Goal: Information Seeking & Learning: Learn about a topic

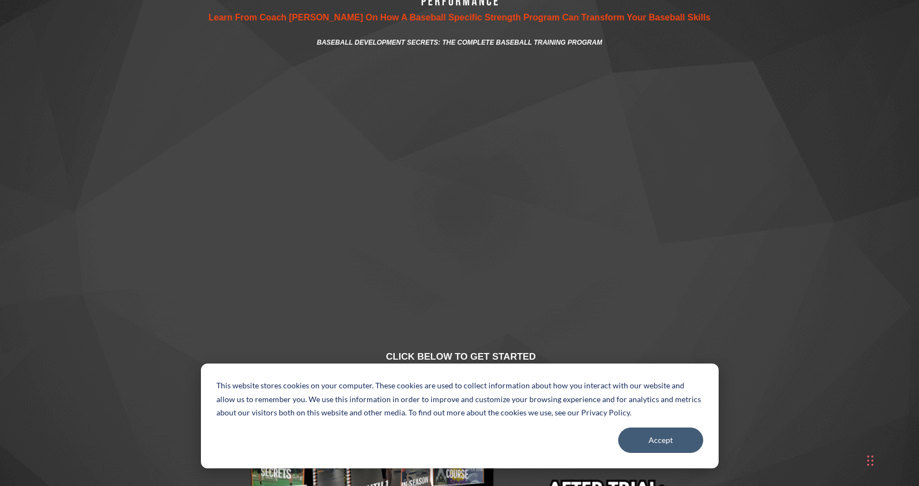
scroll to position [276, 0]
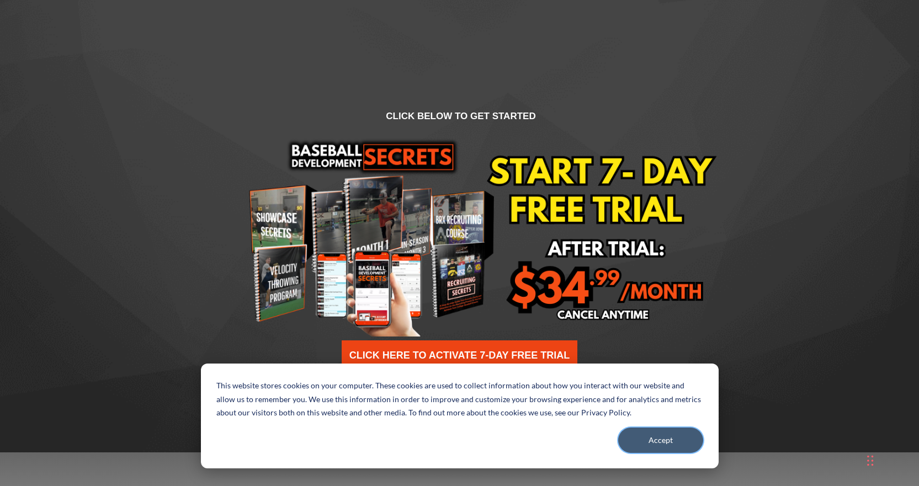
drag, startPoint x: 663, startPoint y: 445, endPoint x: 663, endPoint y: 437, distance: 8.3
click at [663, 445] on button "Accept" at bounding box center [660, 440] width 85 height 25
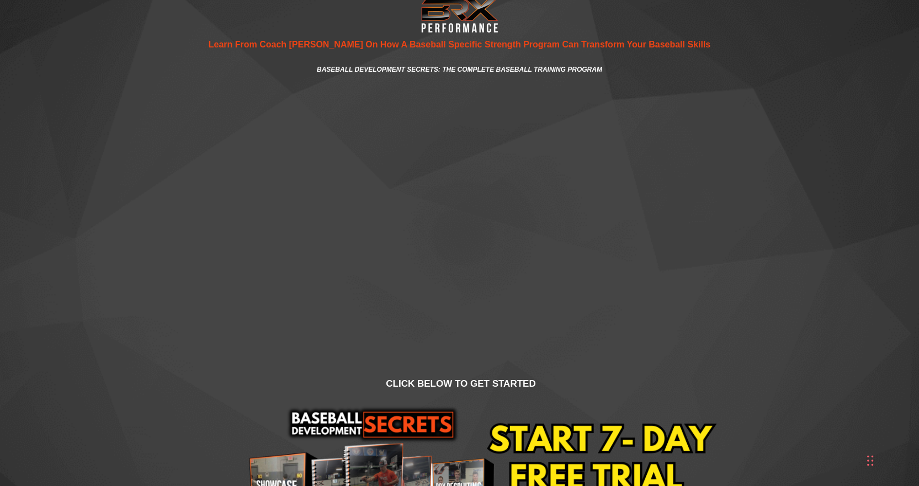
scroll to position [0, 0]
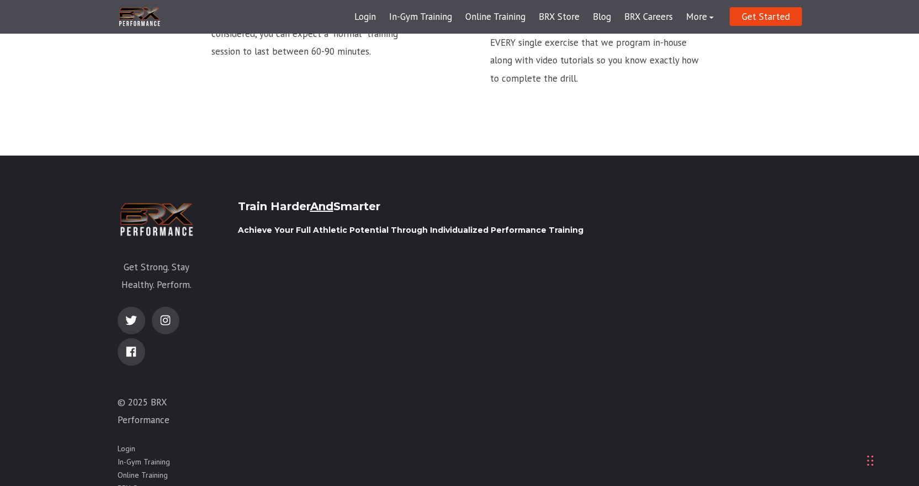
scroll to position [1717, 0]
